Goal: Task Accomplishment & Management: Manage account settings

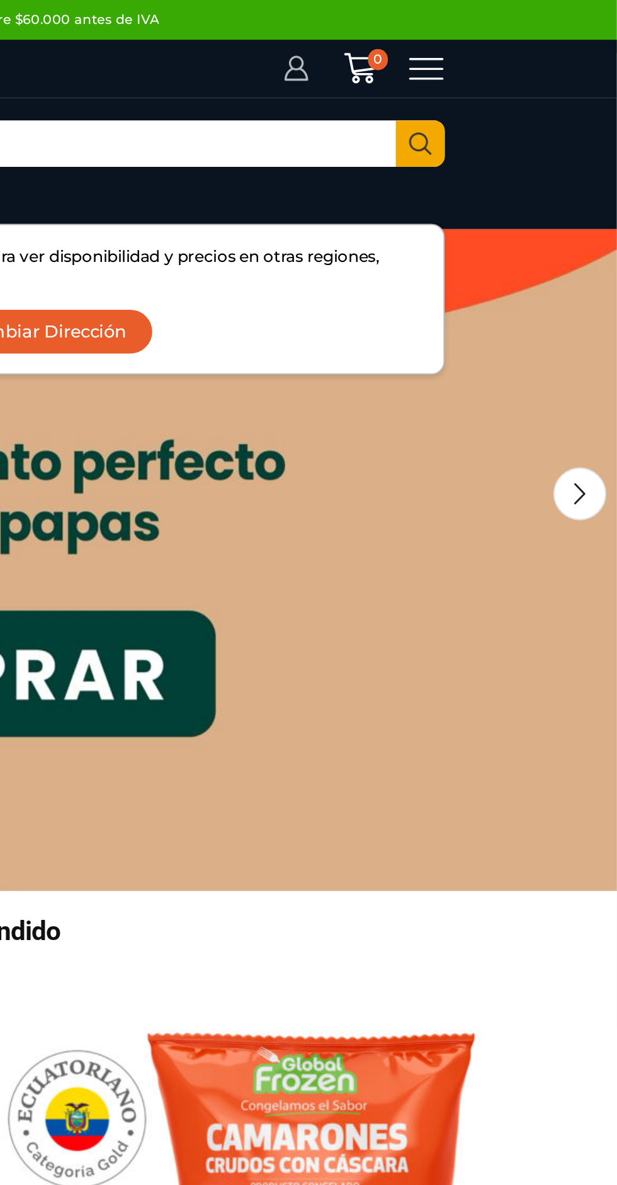
click at [469, 34] on icon at bounding box center [464, 32] width 11 height 13
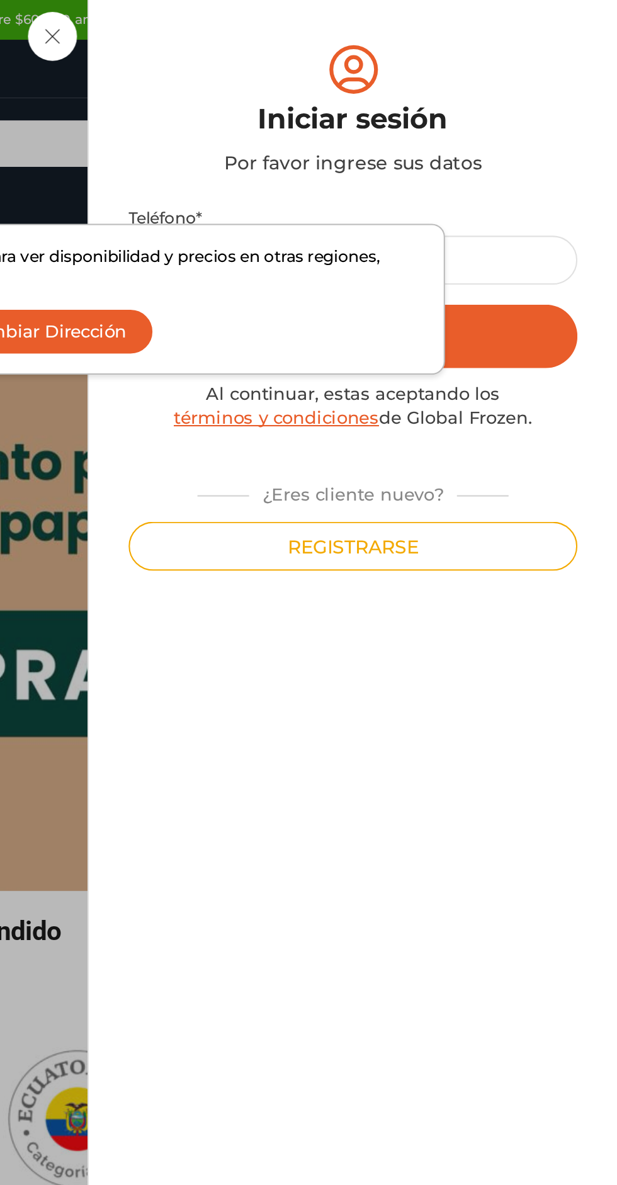
click at [351, 161] on button "Cambiar Dirección" at bounding box center [345, 158] width 103 height 22
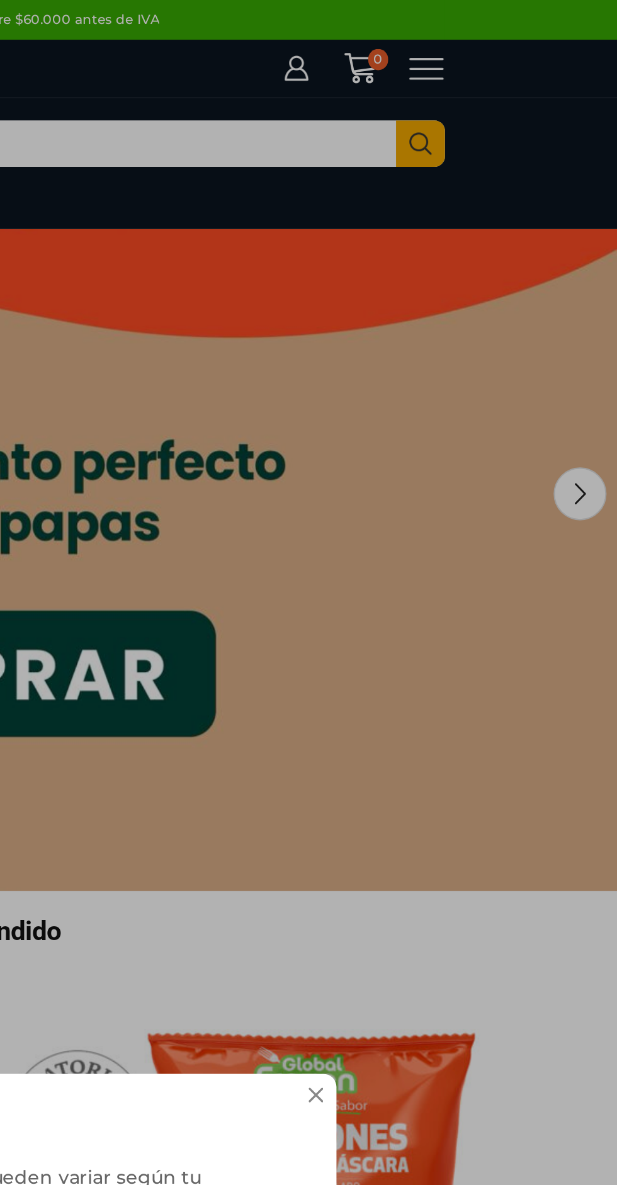
click at [471, 31] on div "**********" at bounding box center [308, 592] width 617 height 1185
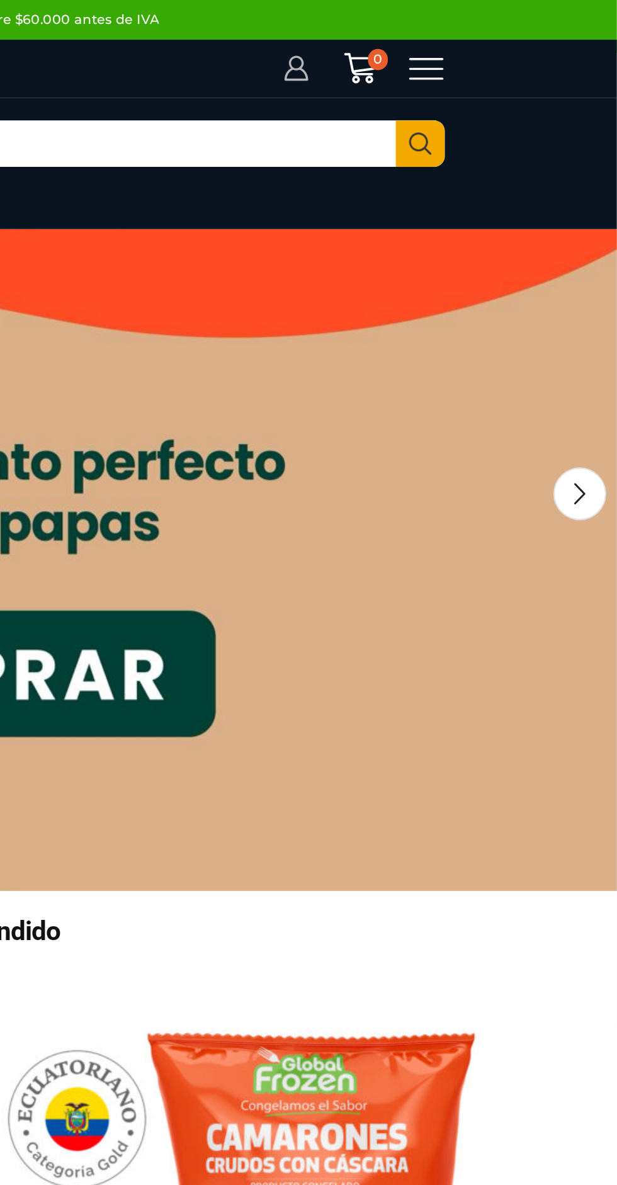
click at [464, 31] on icon at bounding box center [464, 32] width 13 height 13
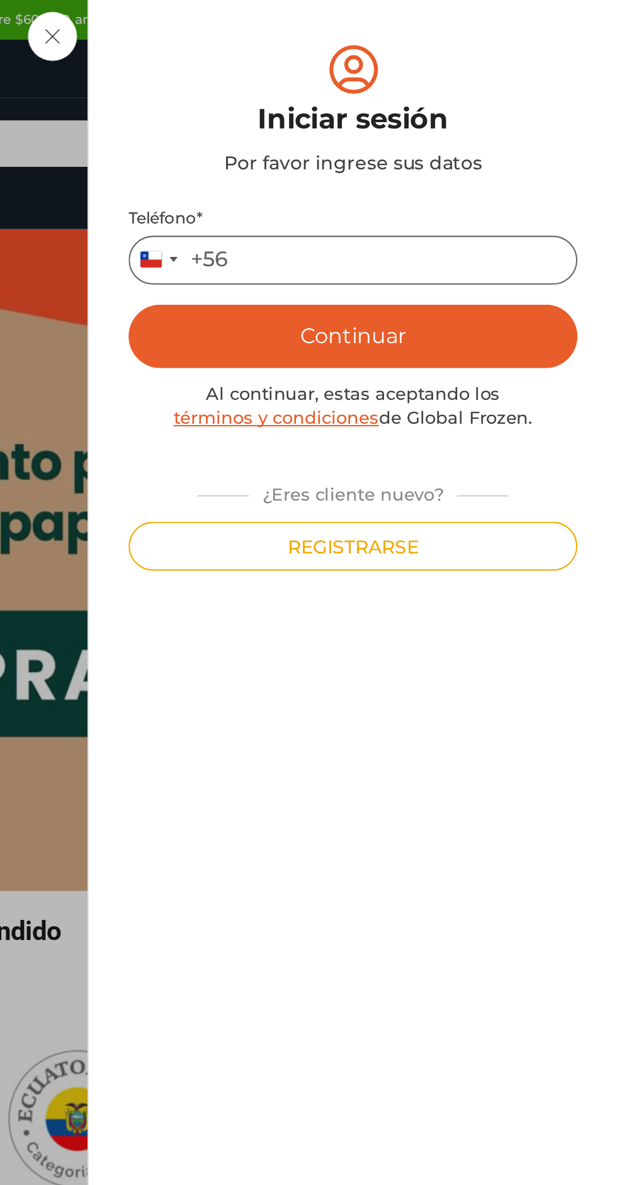
click at [472, 120] on input "Teléfono *" at bounding box center [491, 123] width 213 height 23
type input "*********"
click at [432, 161] on button "Continuar" at bounding box center [491, 160] width 213 height 30
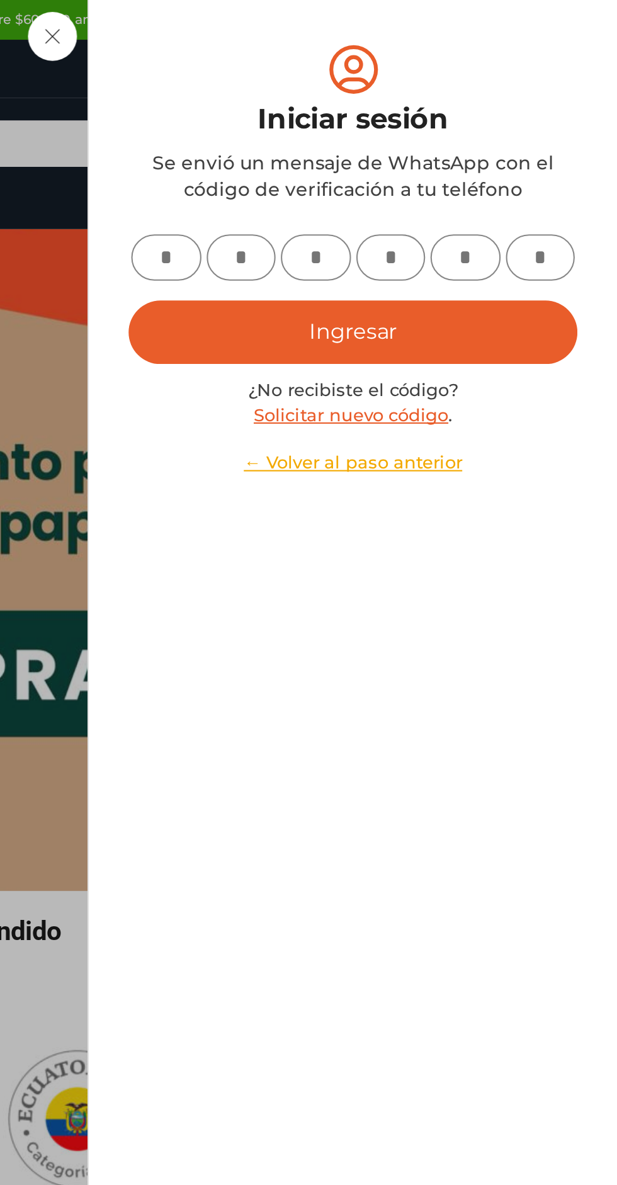
click at [394, 123] on input "text" at bounding box center [402, 122] width 33 height 22
type input "*"
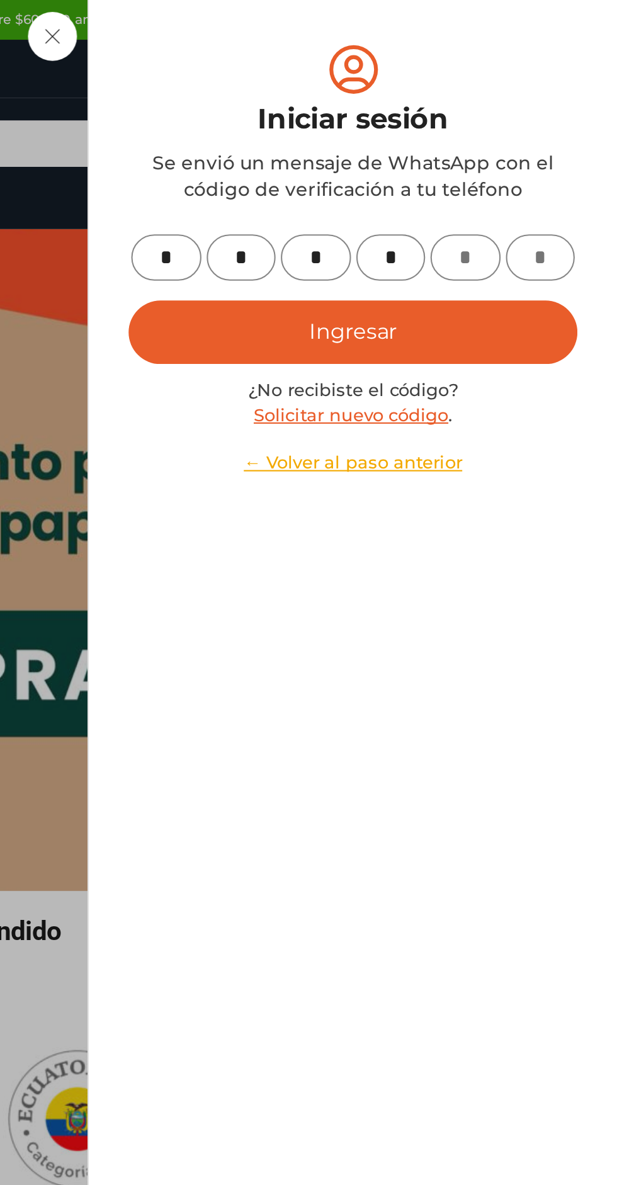
type input "*"
click at [436, 156] on button "Ingresar" at bounding box center [491, 158] width 213 height 30
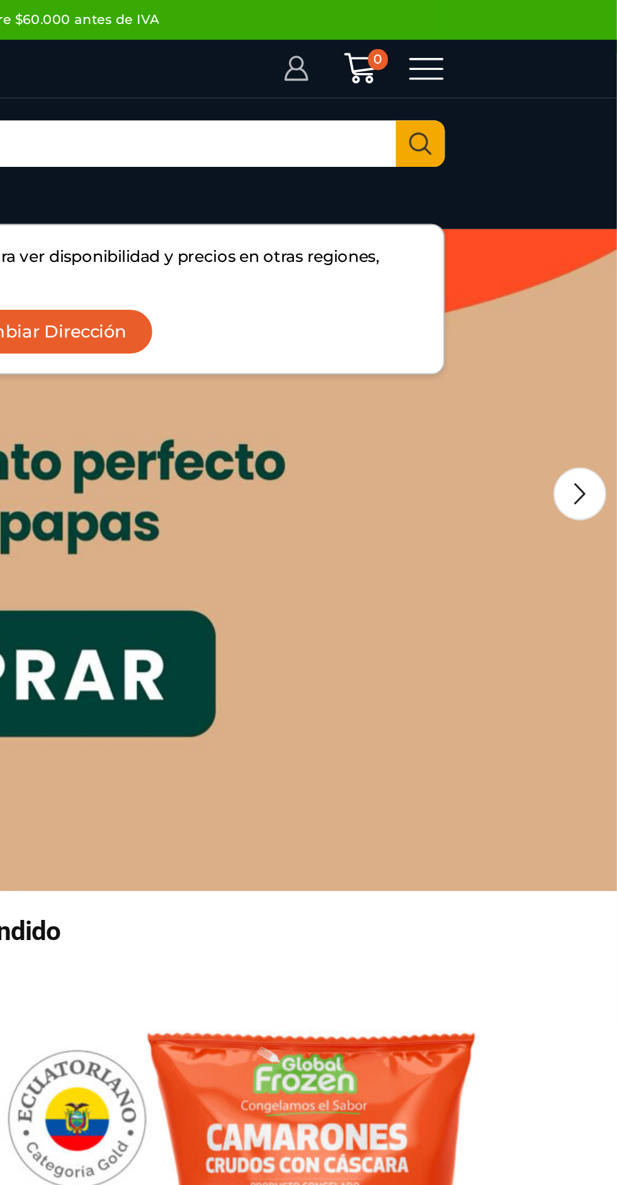
click at [465, 30] on icon at bounding box center [464, 32] width 13 height 13
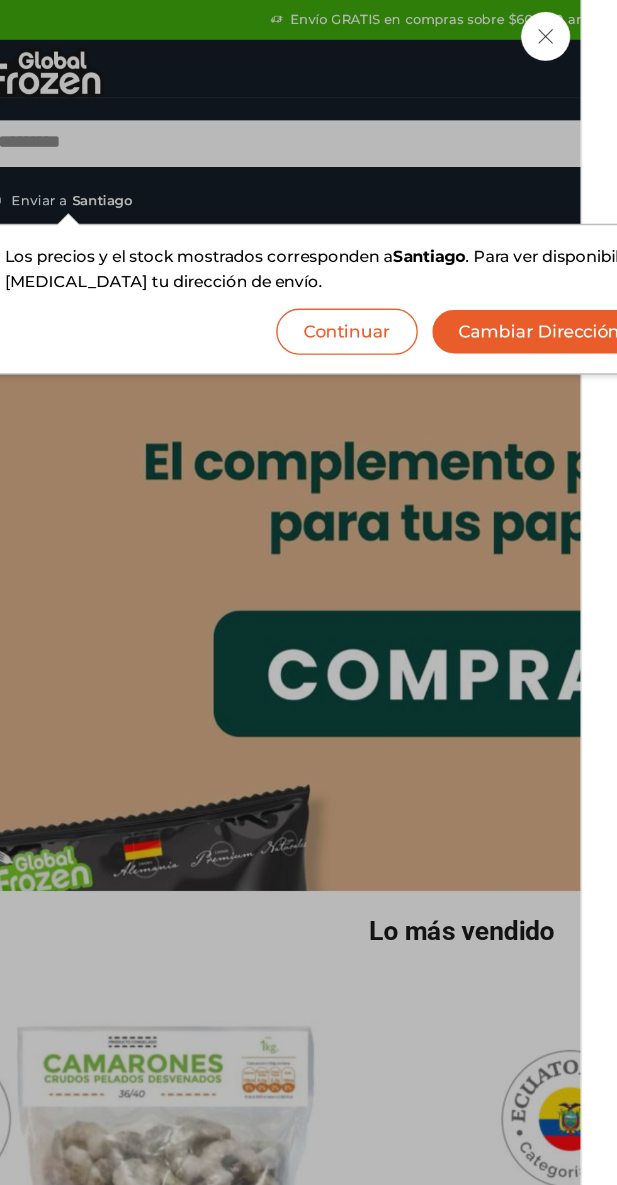
click at [253, 158] on button "Continuar" at bounding box center [253, 158] width 67 height 22
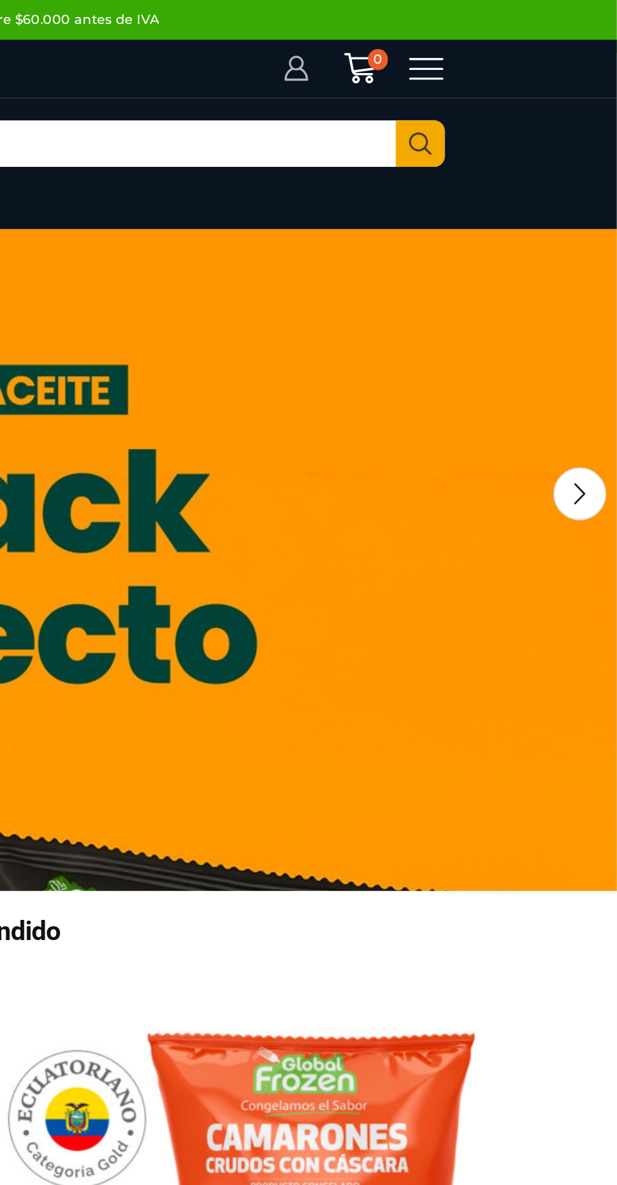
click at [464, 37] on icon at bounding box center [464, 32] width 13 height 13
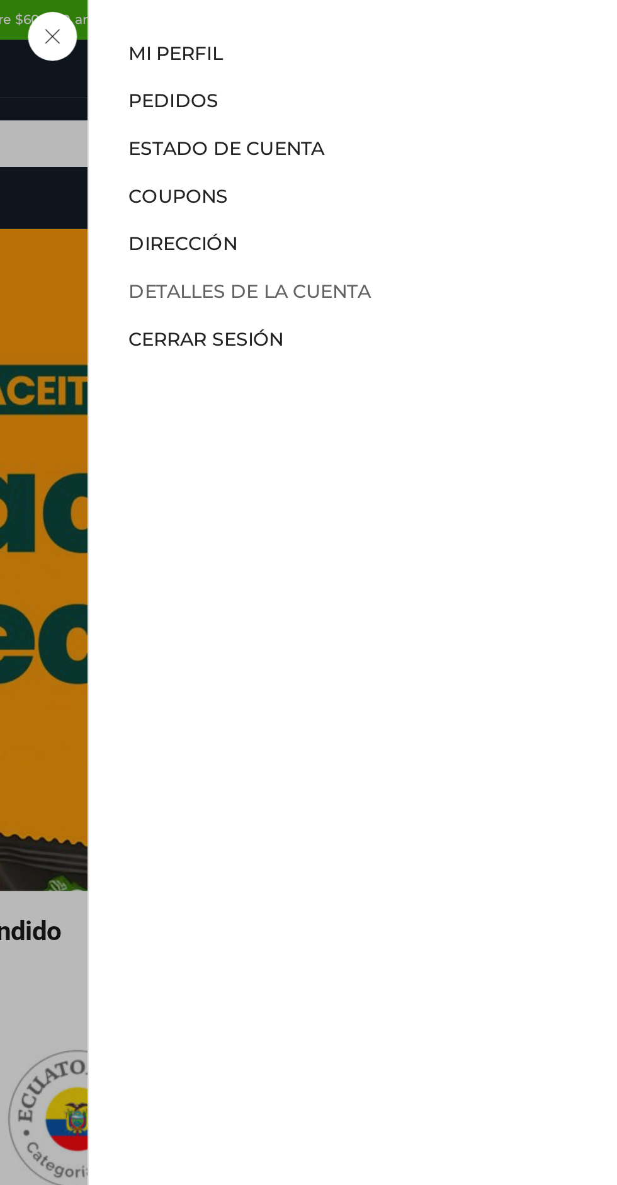
click at [414, 135] on link "Detalles de la cuenta" at bounding box center [442, 138] width 115 height 11
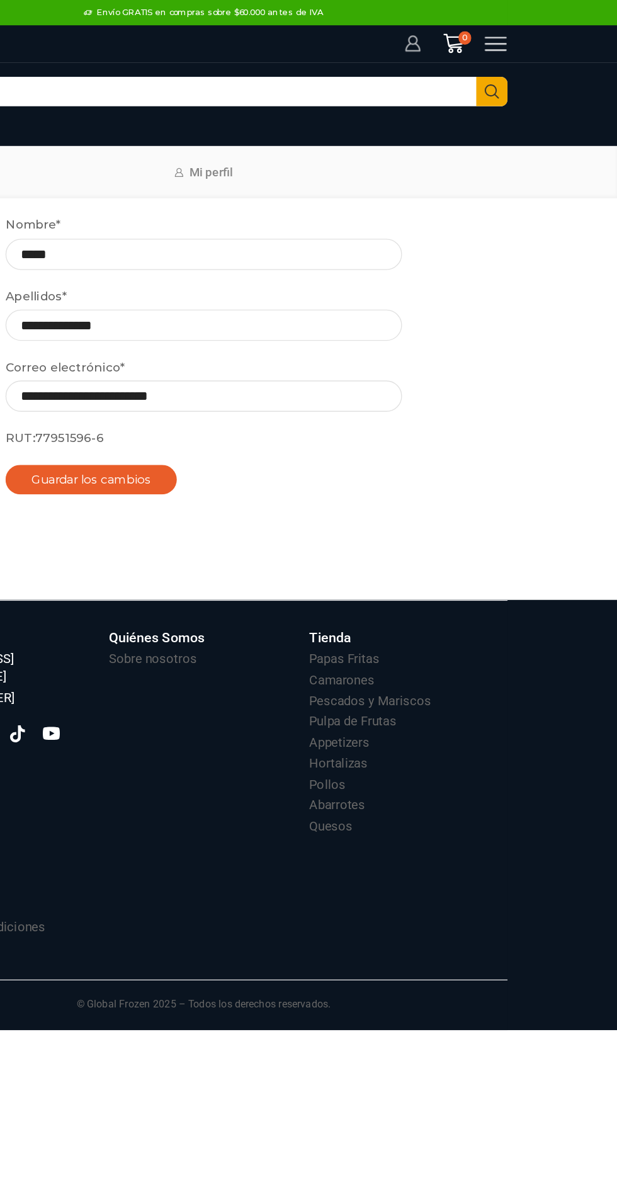
click at [463, 36] on icon at bounding box center [464, 32] width 13 height 13
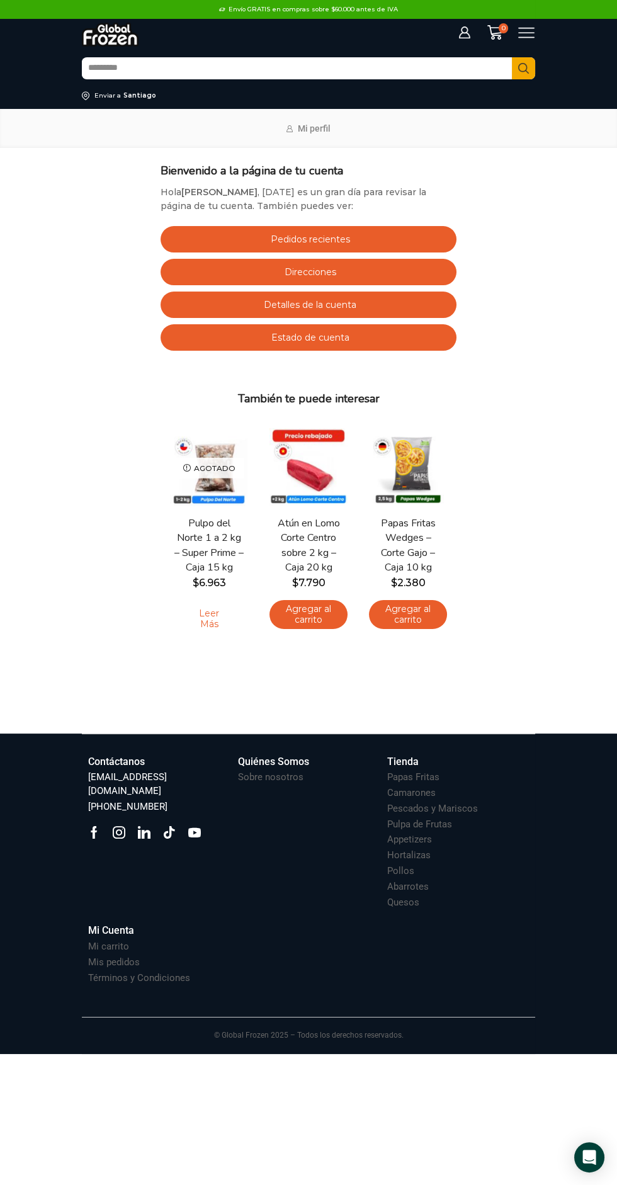
click at [385, 341] on link "Estado de cuenta" at bounding box center [309, 337] width 296 height 26
